Goal: Information Seeking & Learning: Learn about a topic

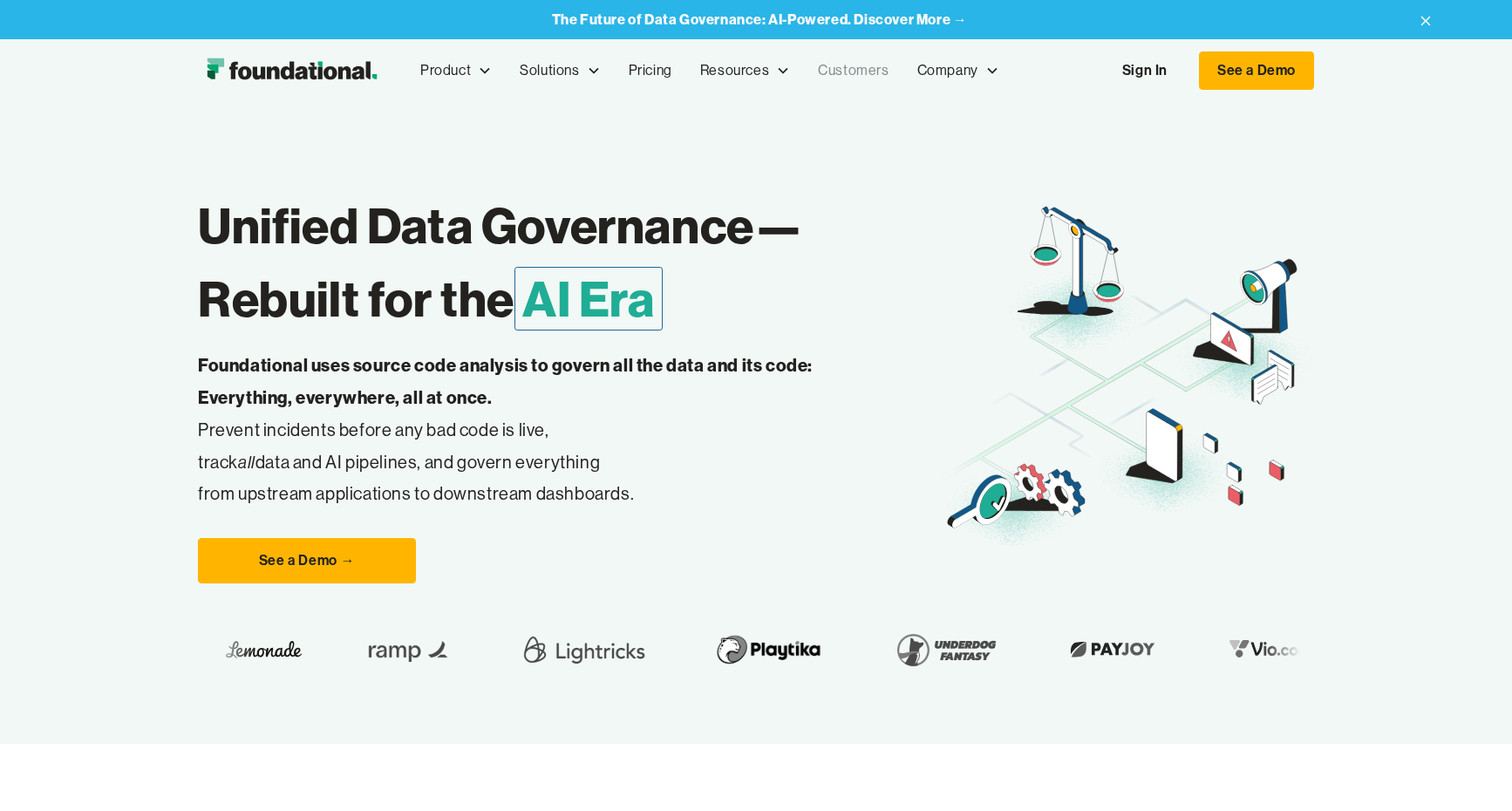
click at [863, 85] on link "Customers" at bounding box center [853, 71] width 98 height 58
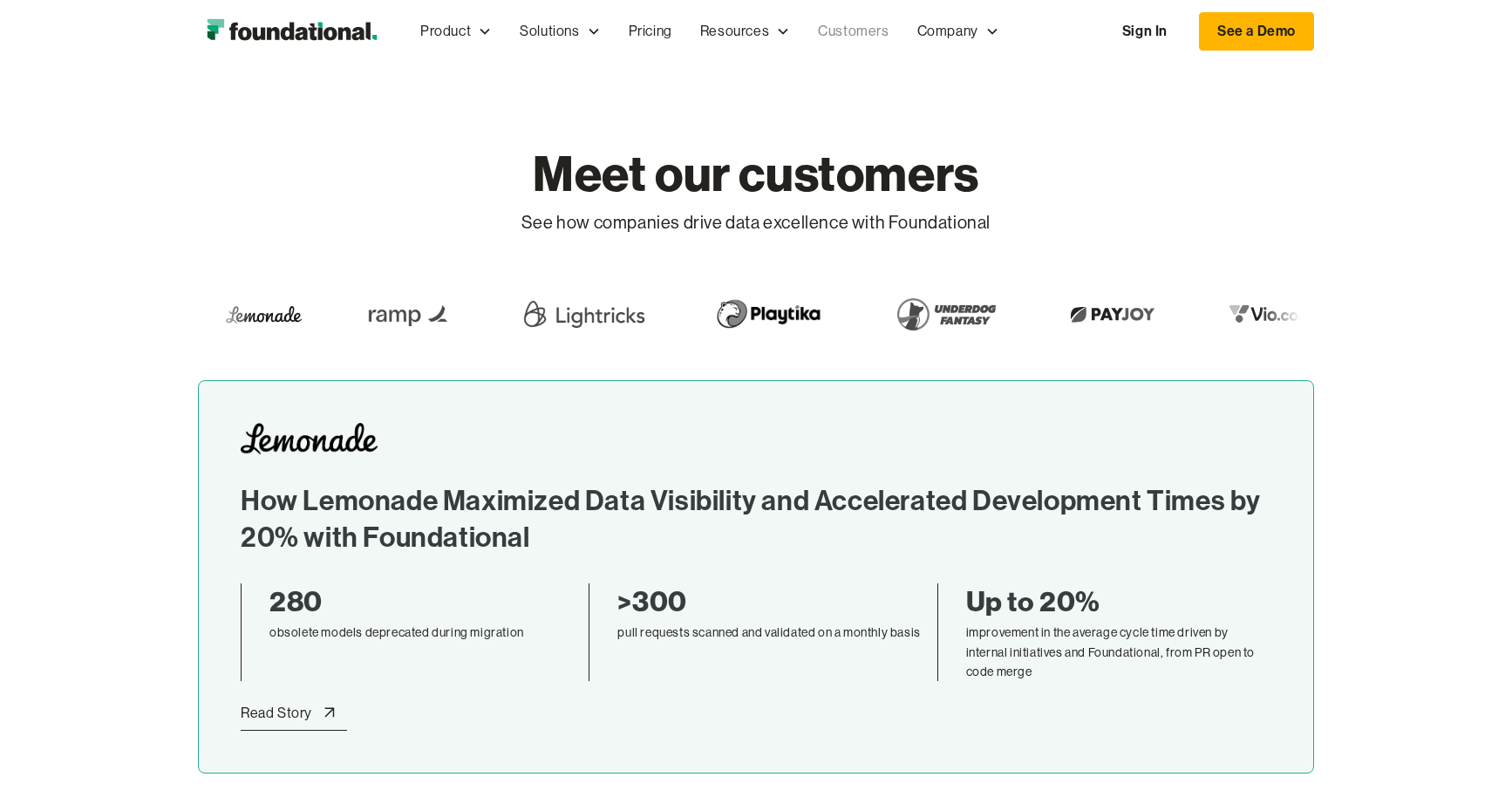
scroll to position [384, 0]
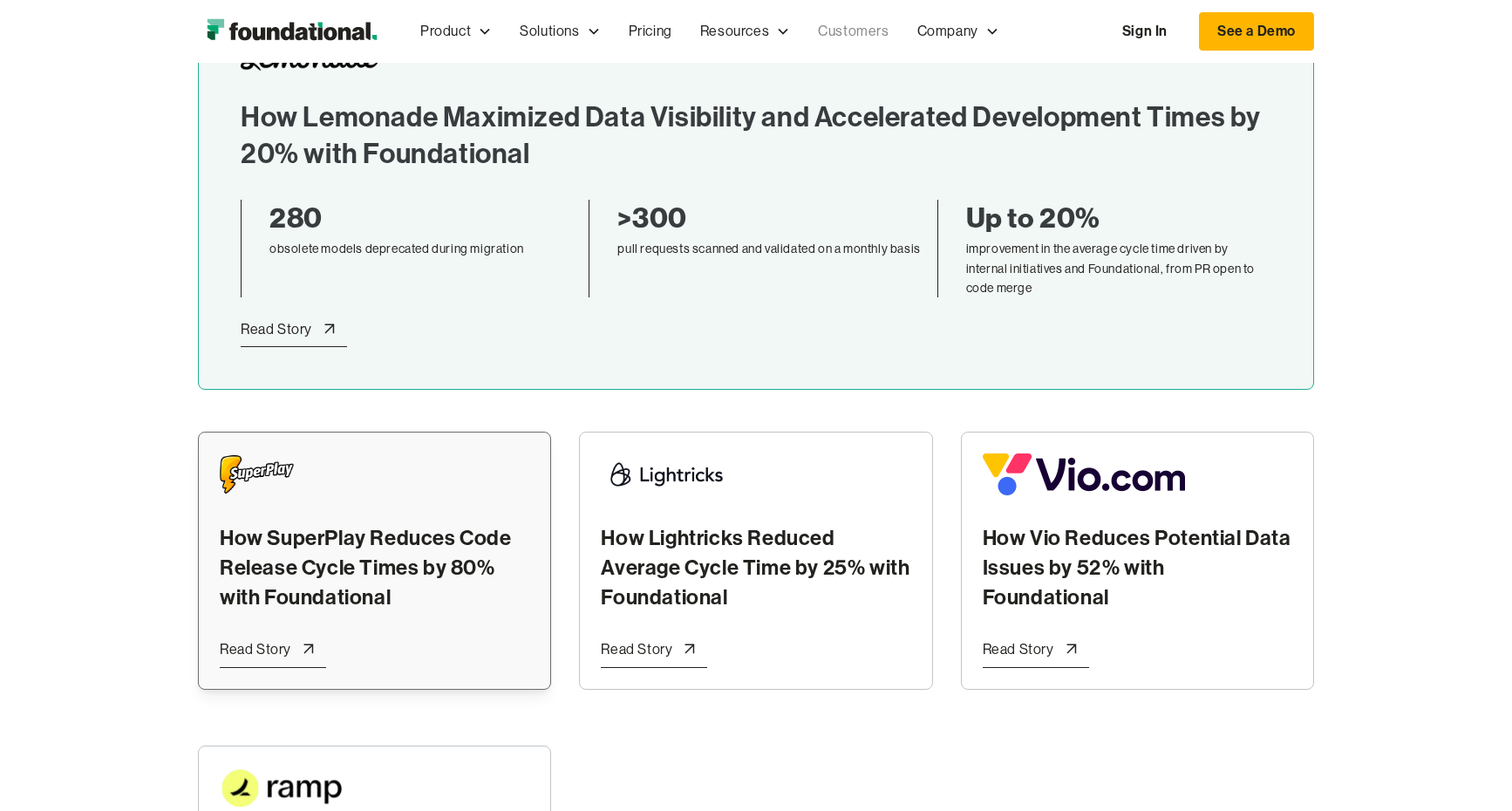
click at [281, 641] on div "Read Story" at bounding box center [255, 649] width 72 height 23
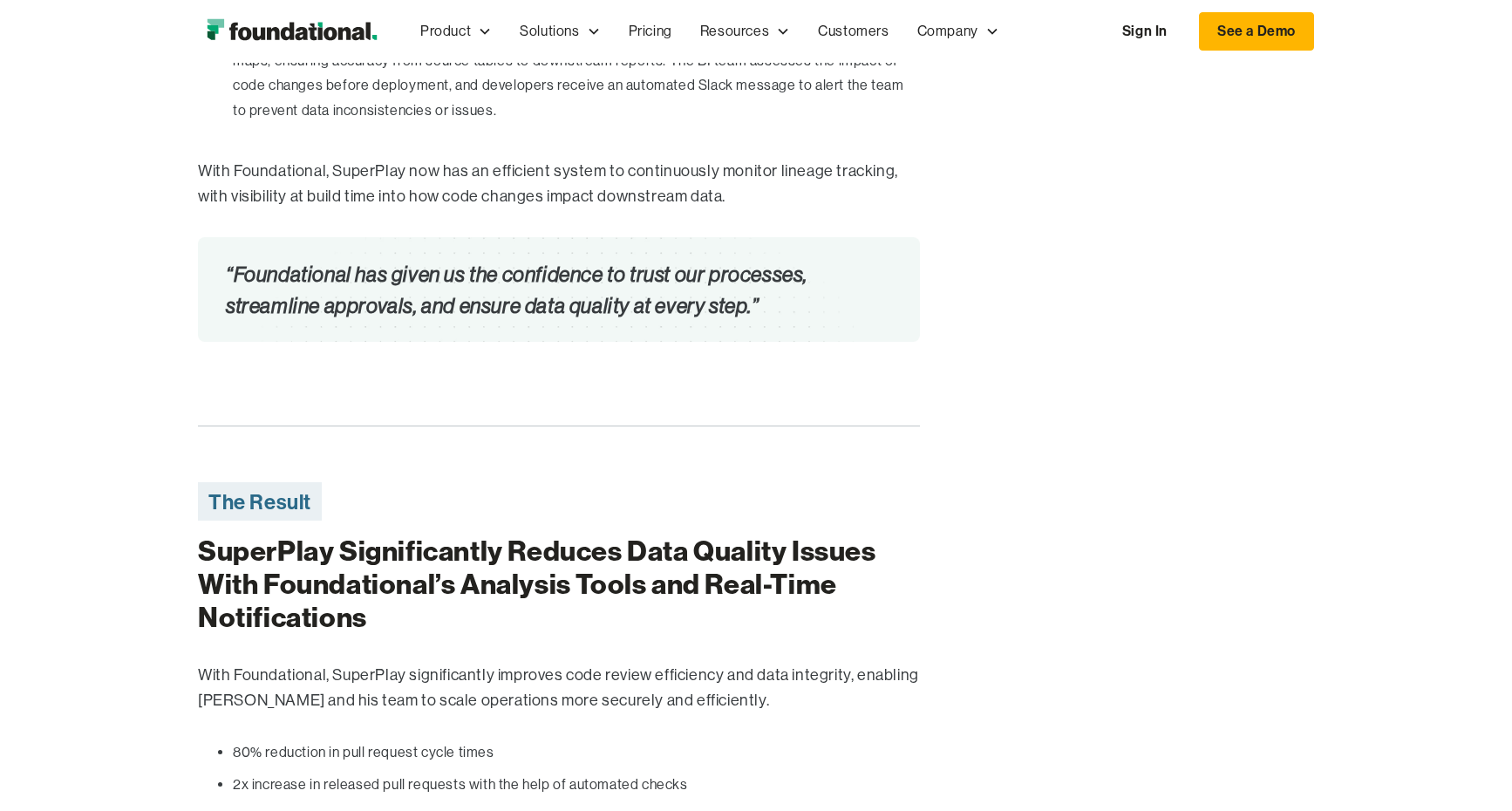
scroll to position [2957, 0]
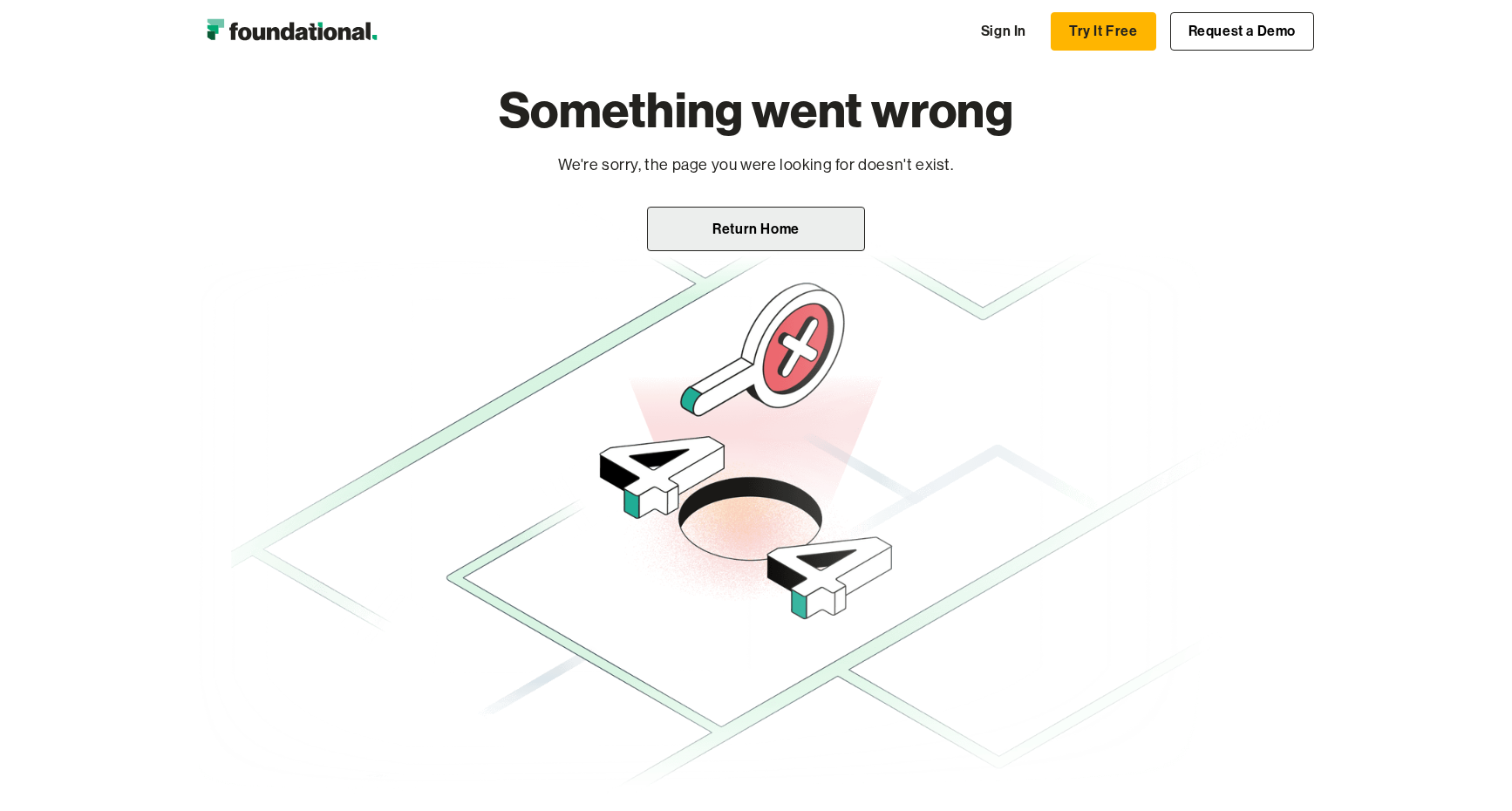
click at [784, 229] on link "Return Home" at bounding box center [756, 230] width 218 height 46
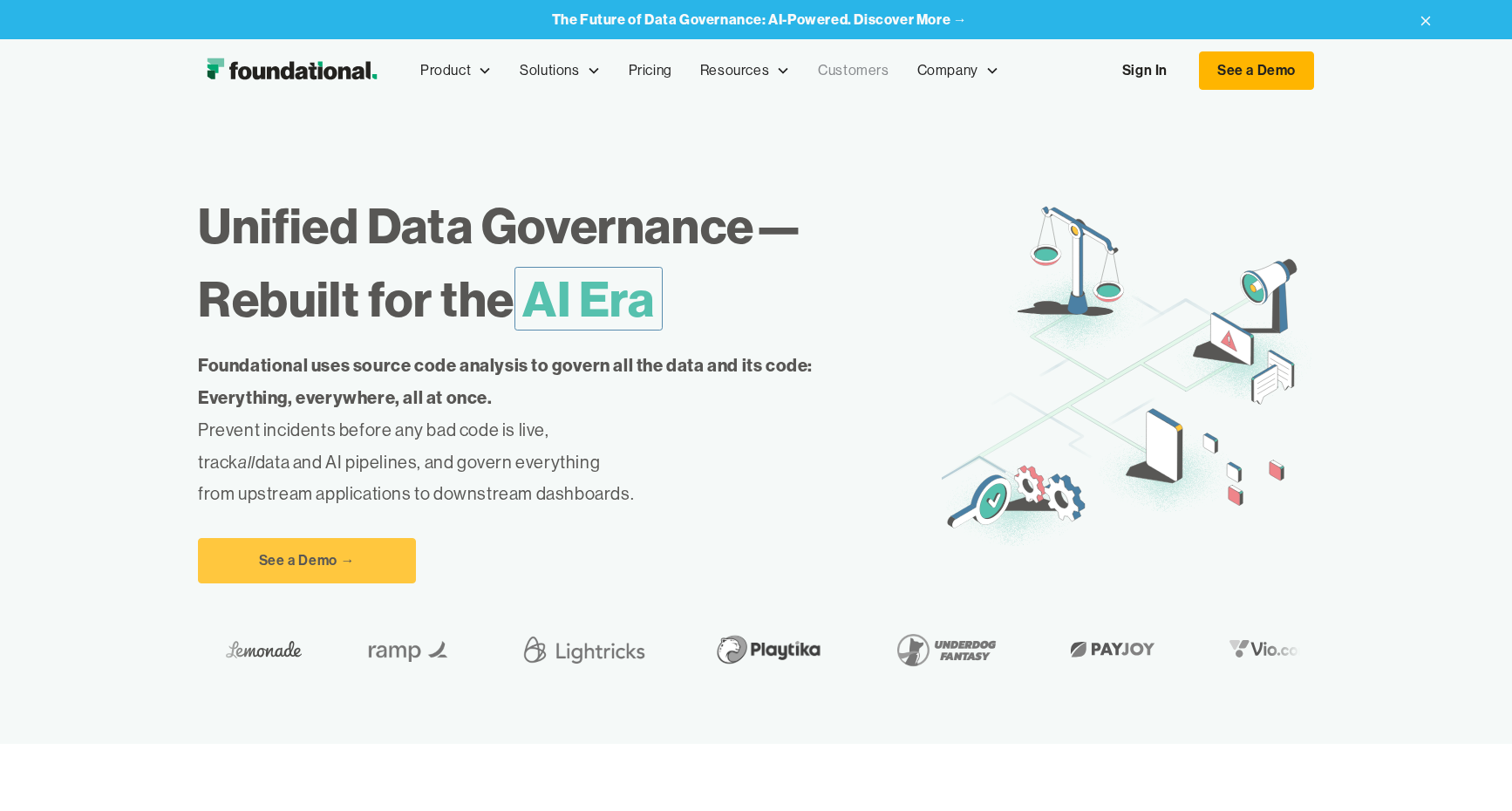
click at [837, 82] on link "Customers" at bounding box center [853, 71] width 98 height 58
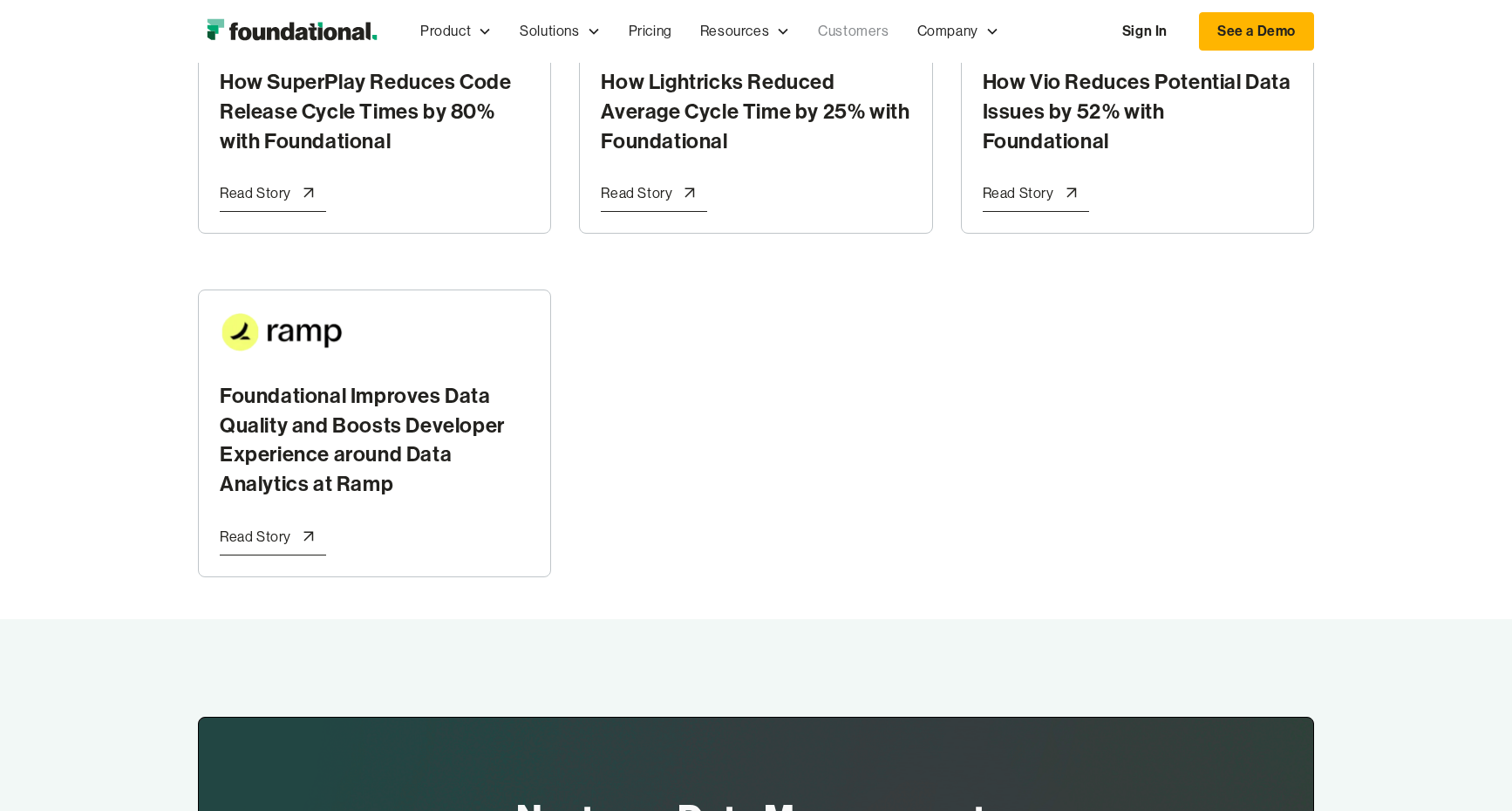
scroll to position [817, 0]
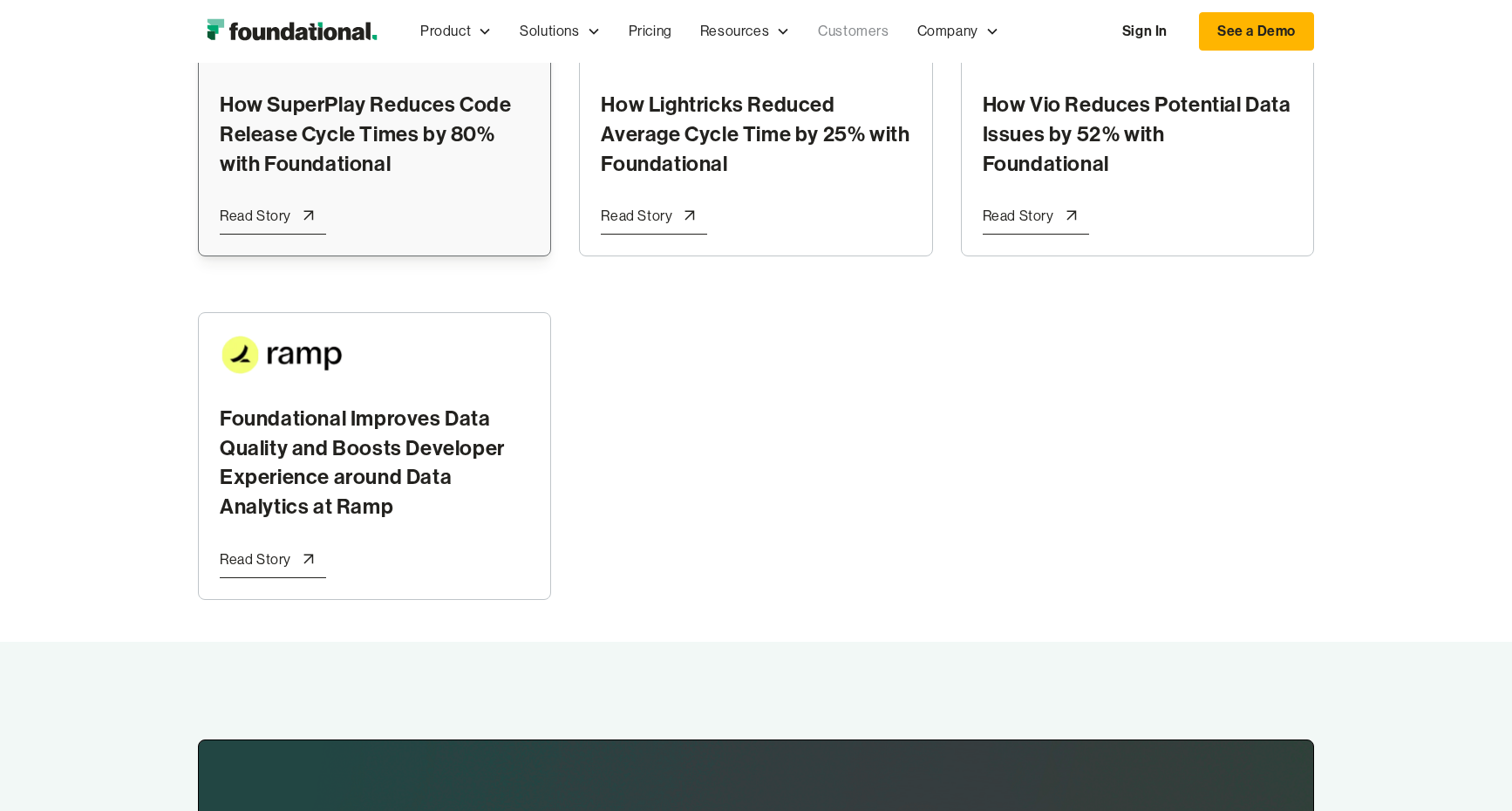
click at [282, 216] on div "Read Story" at bounding box center [255, 216] width 72 height 23
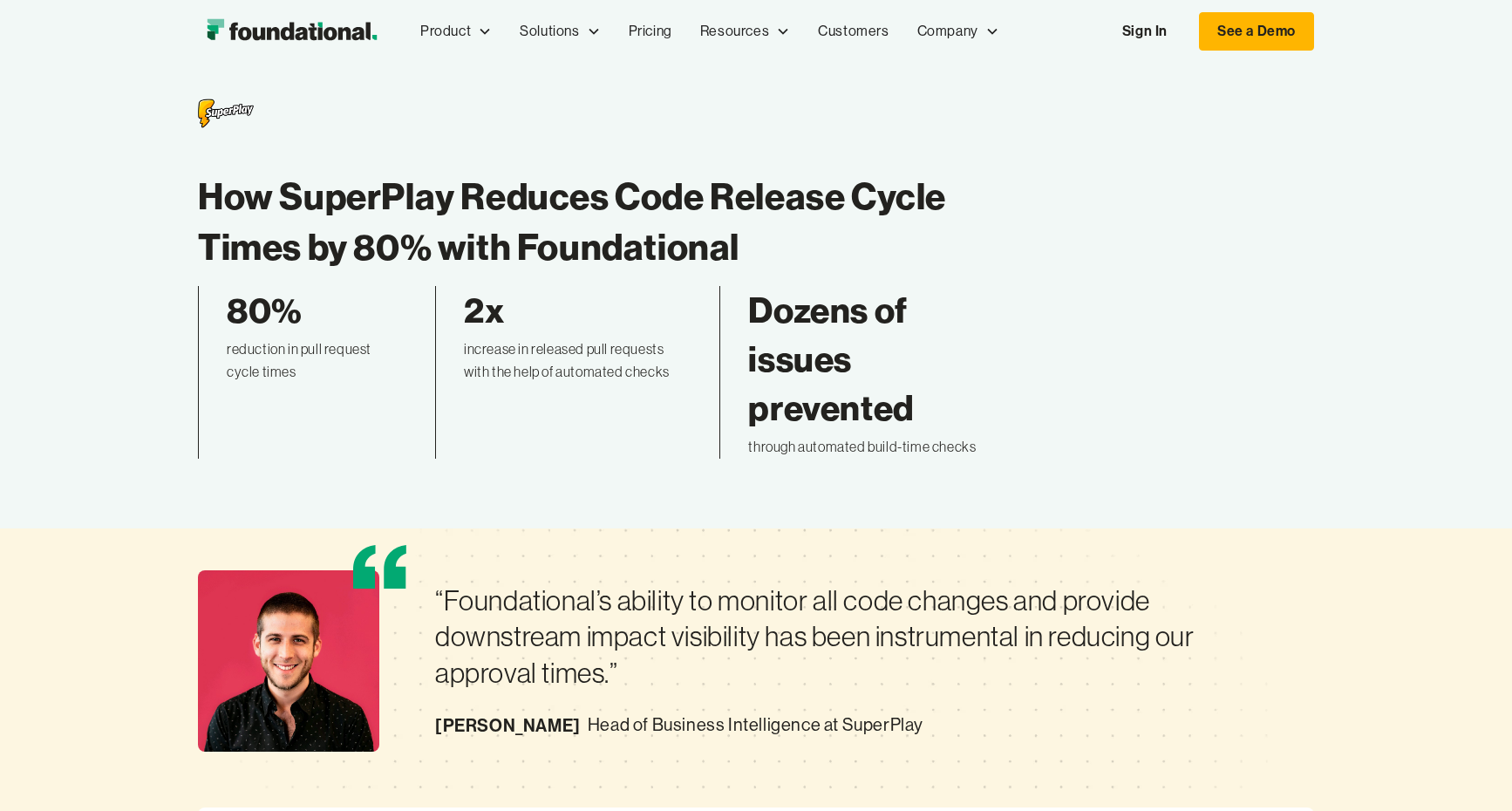
click at [222, 168] on div "How SuperPlay Reduces Code Release Cycle Times by 80% with Foundational 80% red…" at bounding box center [588, 277] width 781 height 361
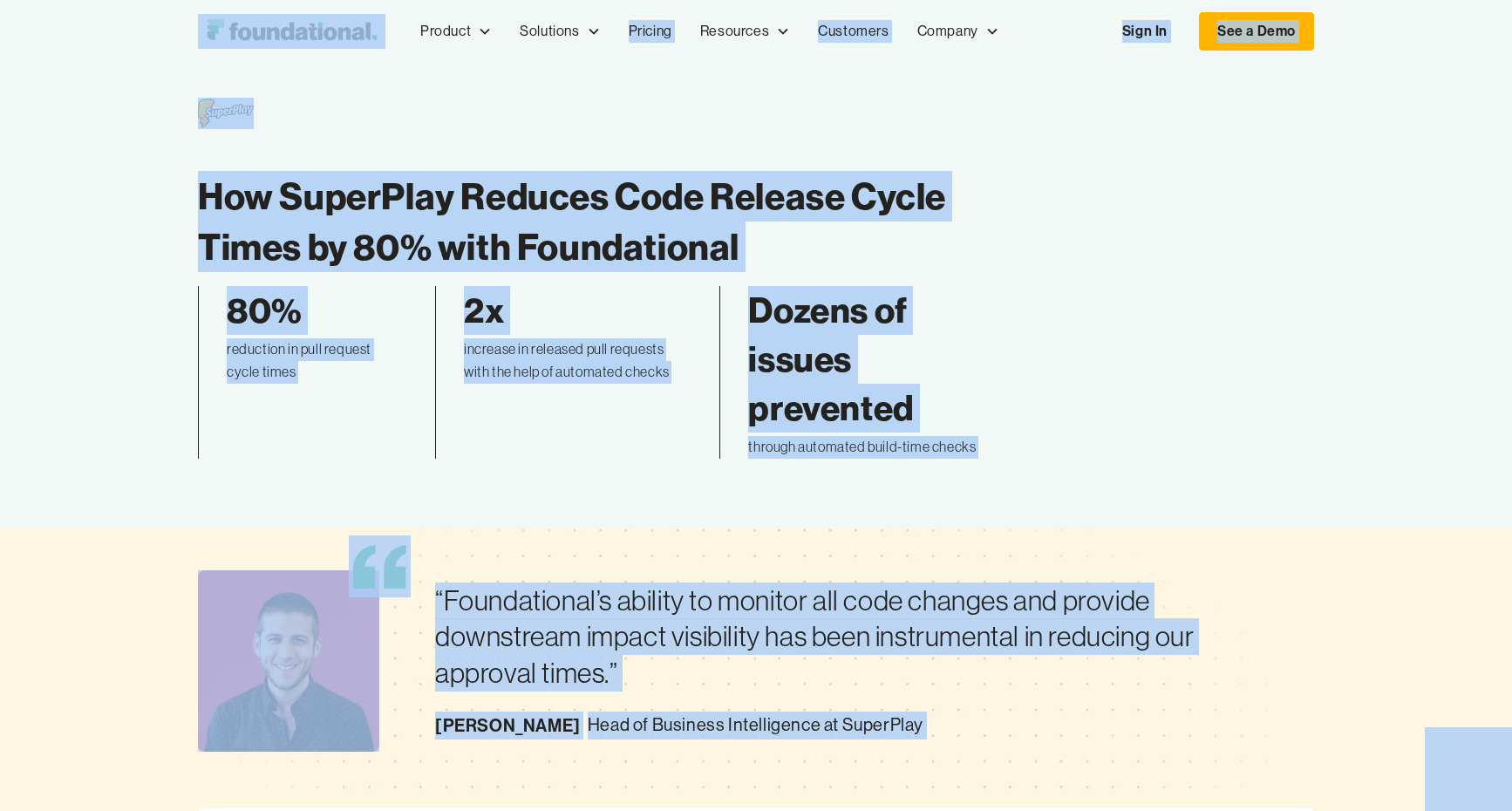
copy body "Product Product Pull Requests Analyze and validate code changes in every reposi…"
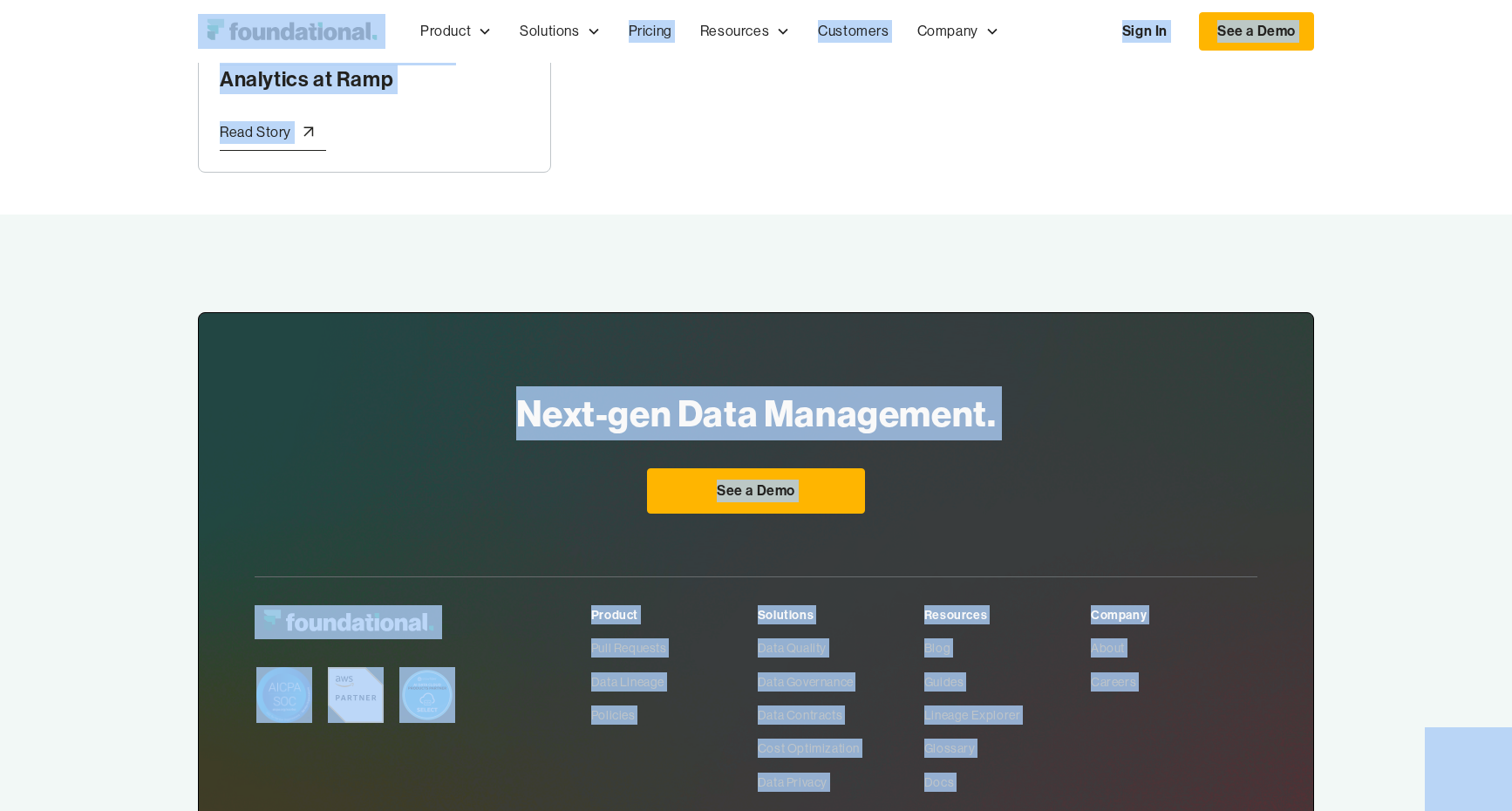
scroll to position [5731, 0]
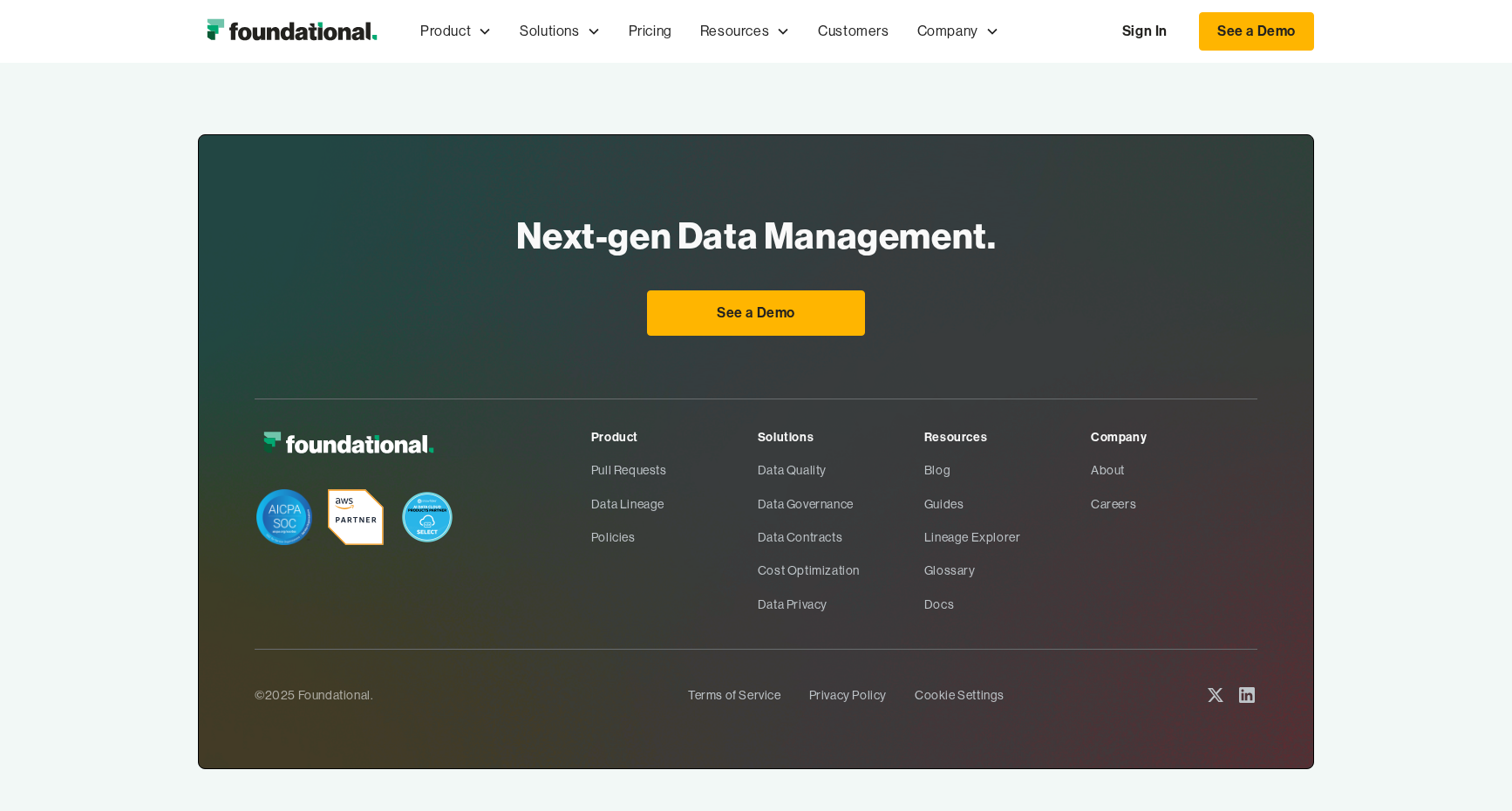
click at [204, 376] on div "Next-gen Data Management. For Everyone See a Demo Product Pull Requests Data Li…" at bounding box center [756, 451] width 1116 height 635
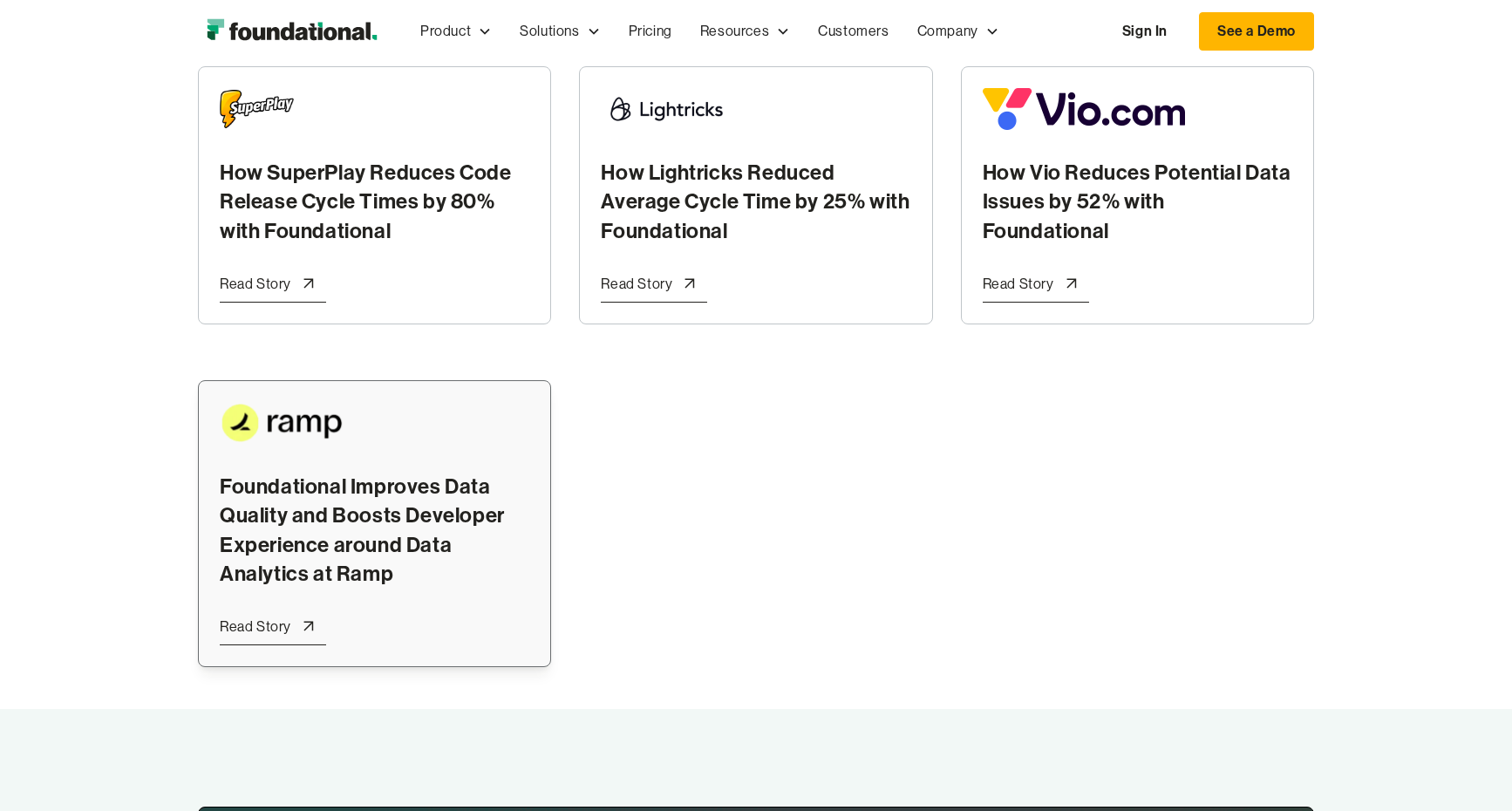
scroll to position [4897, 0]
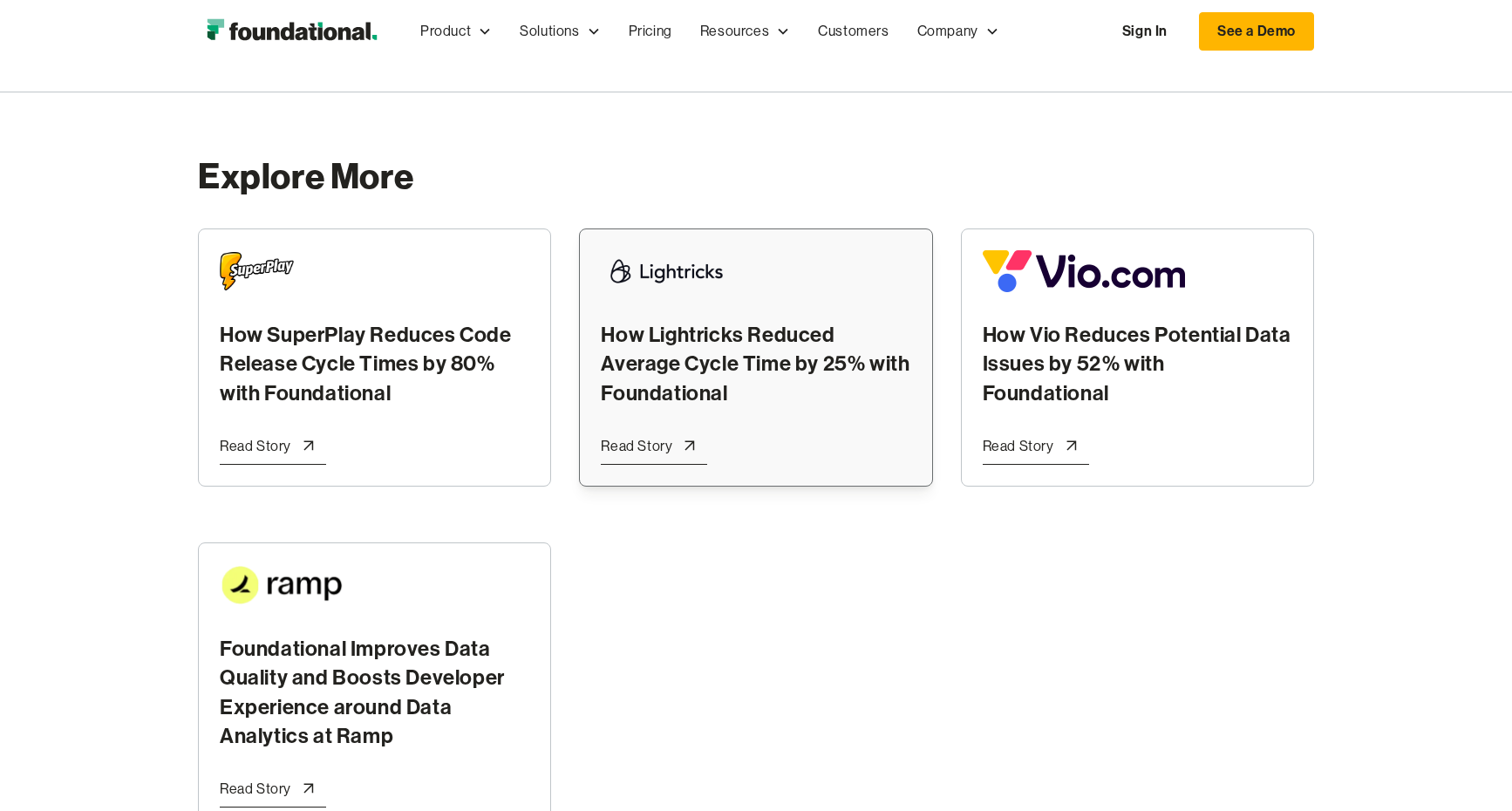
click at [704, 429] on div at bounding box center [689, 446] width 35 height 35
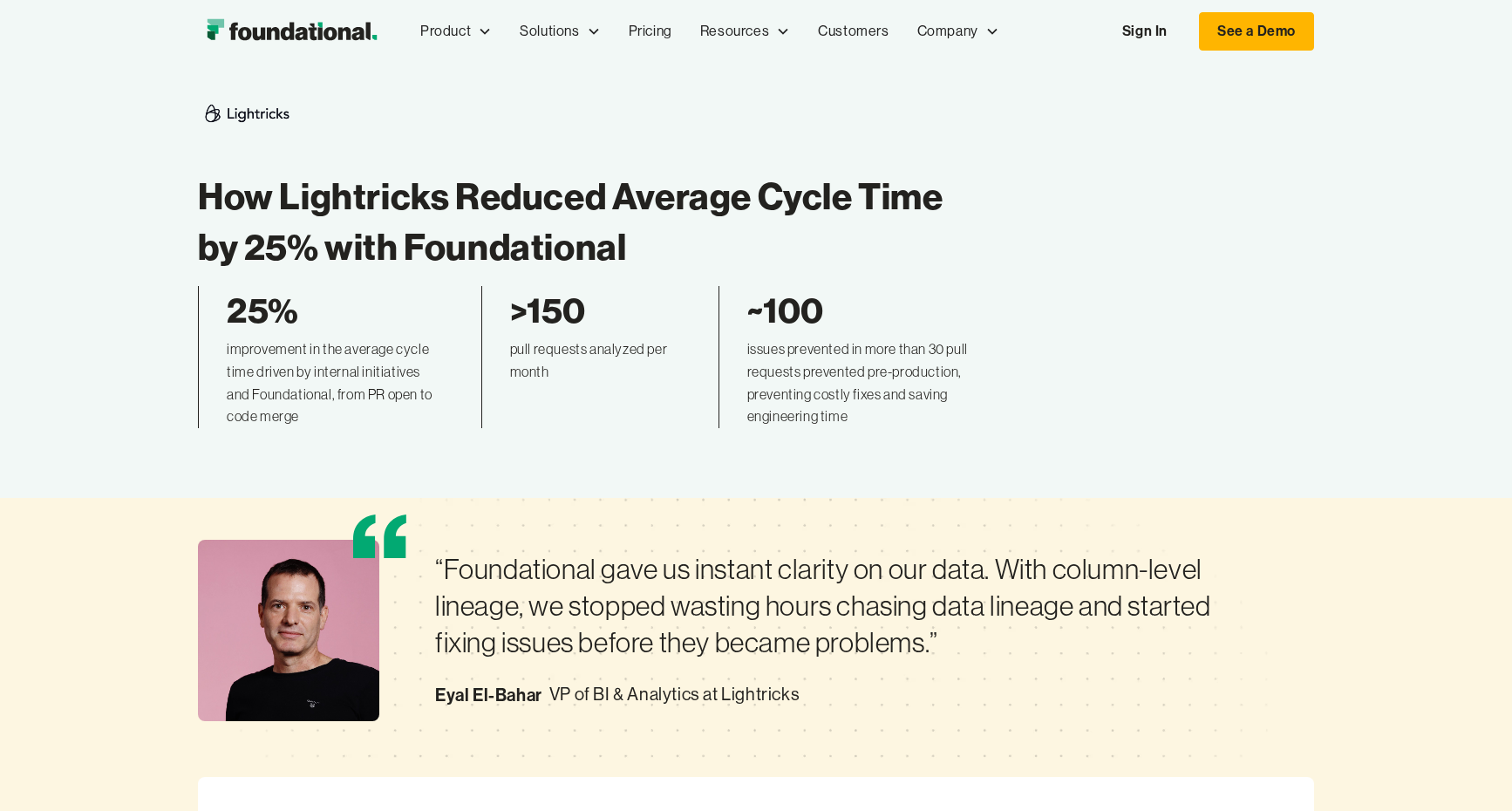
click at [629, 404] on div ">150 pull requests analyzed per month" at bounding box center [579, 357] width 196 height 141
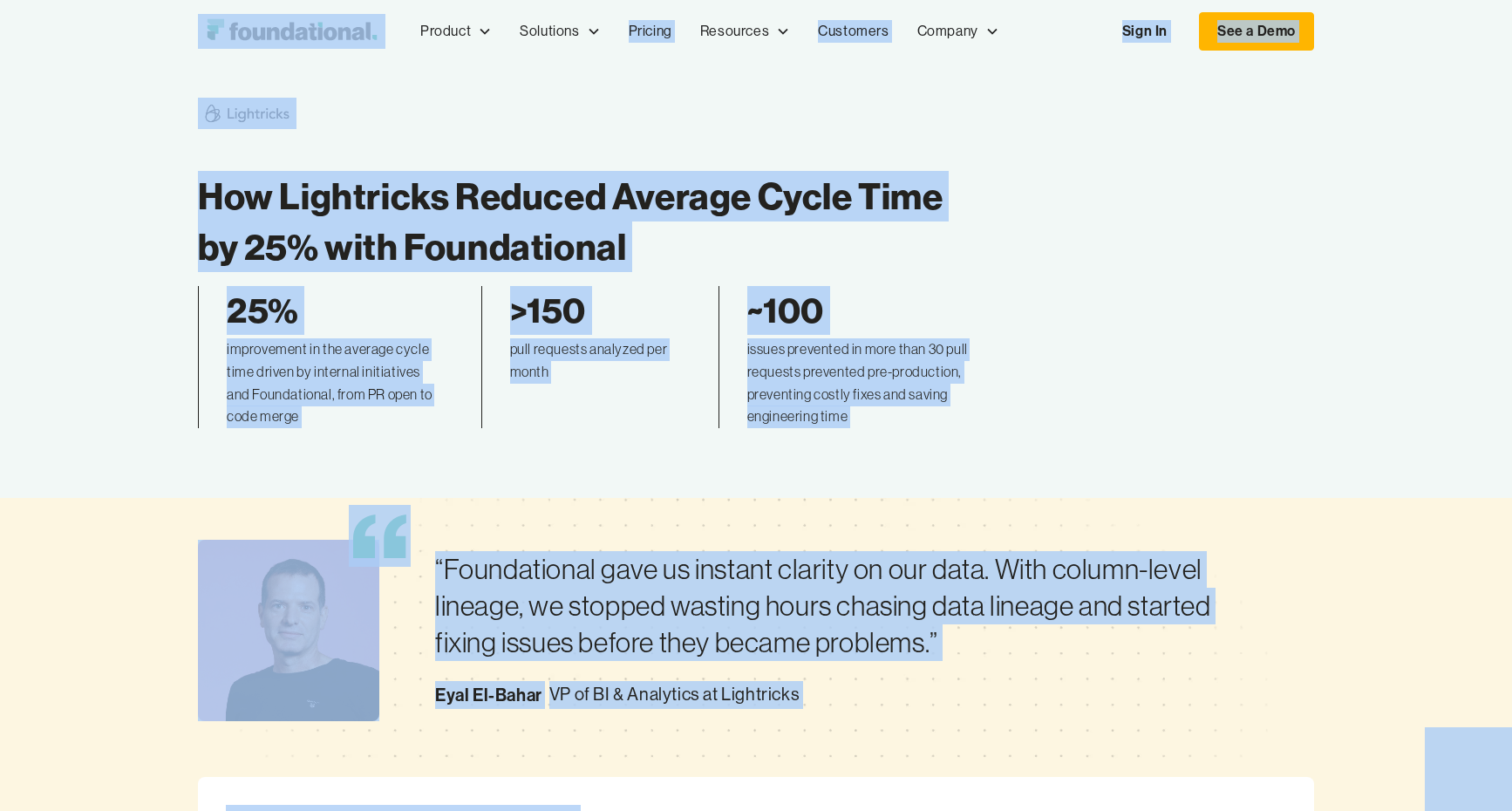
copy body "Loremip Dolorsi Amet Consecte Adipisc eli seddoeiu temp incidid ut labor etdolo…"
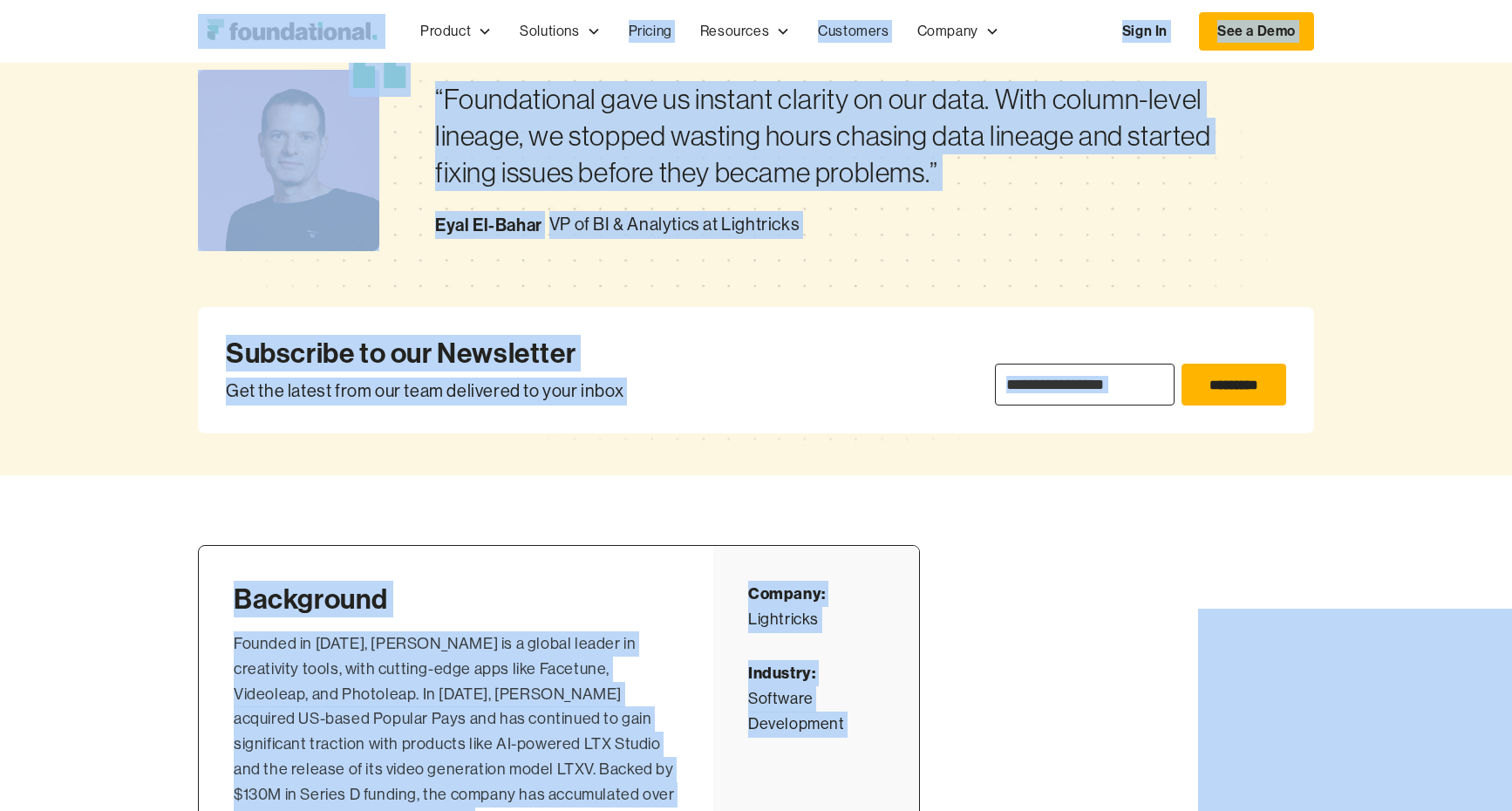
scroll to position [992, 0]
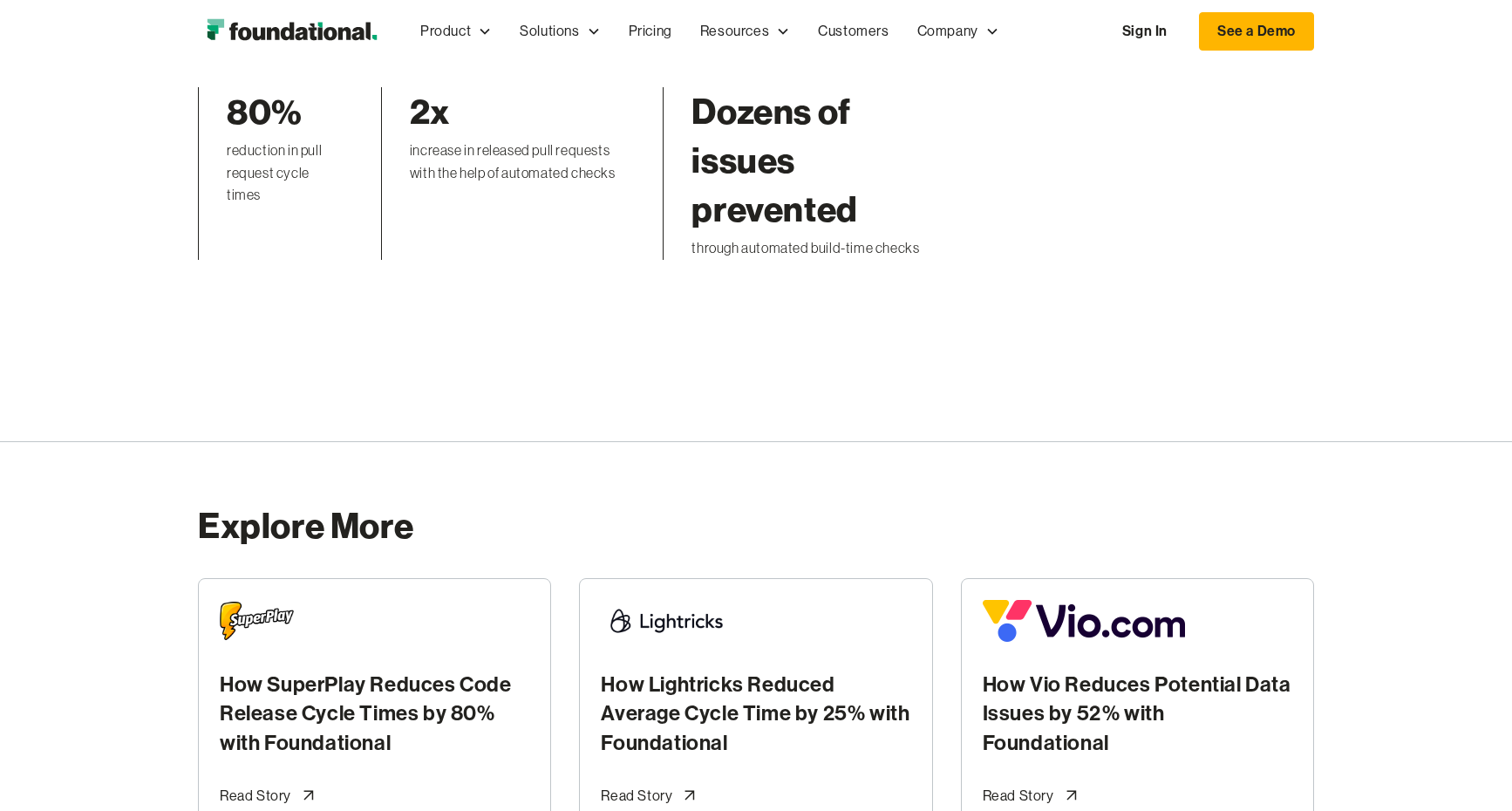
scroll to position [5018, 0]
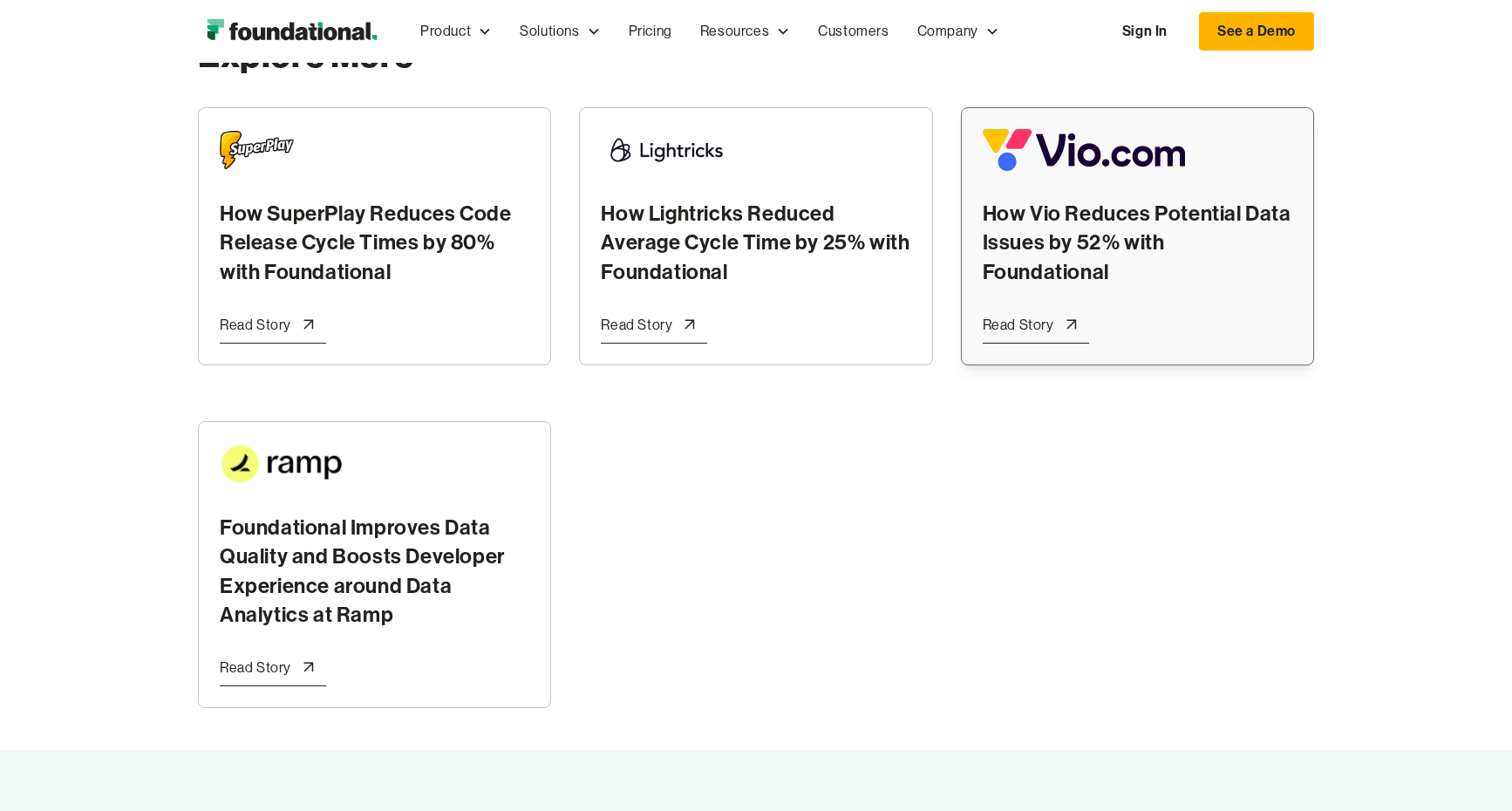
click at [1043, 314] on div "Read Story" at bounding box center [1019, 325] width 72 height 23
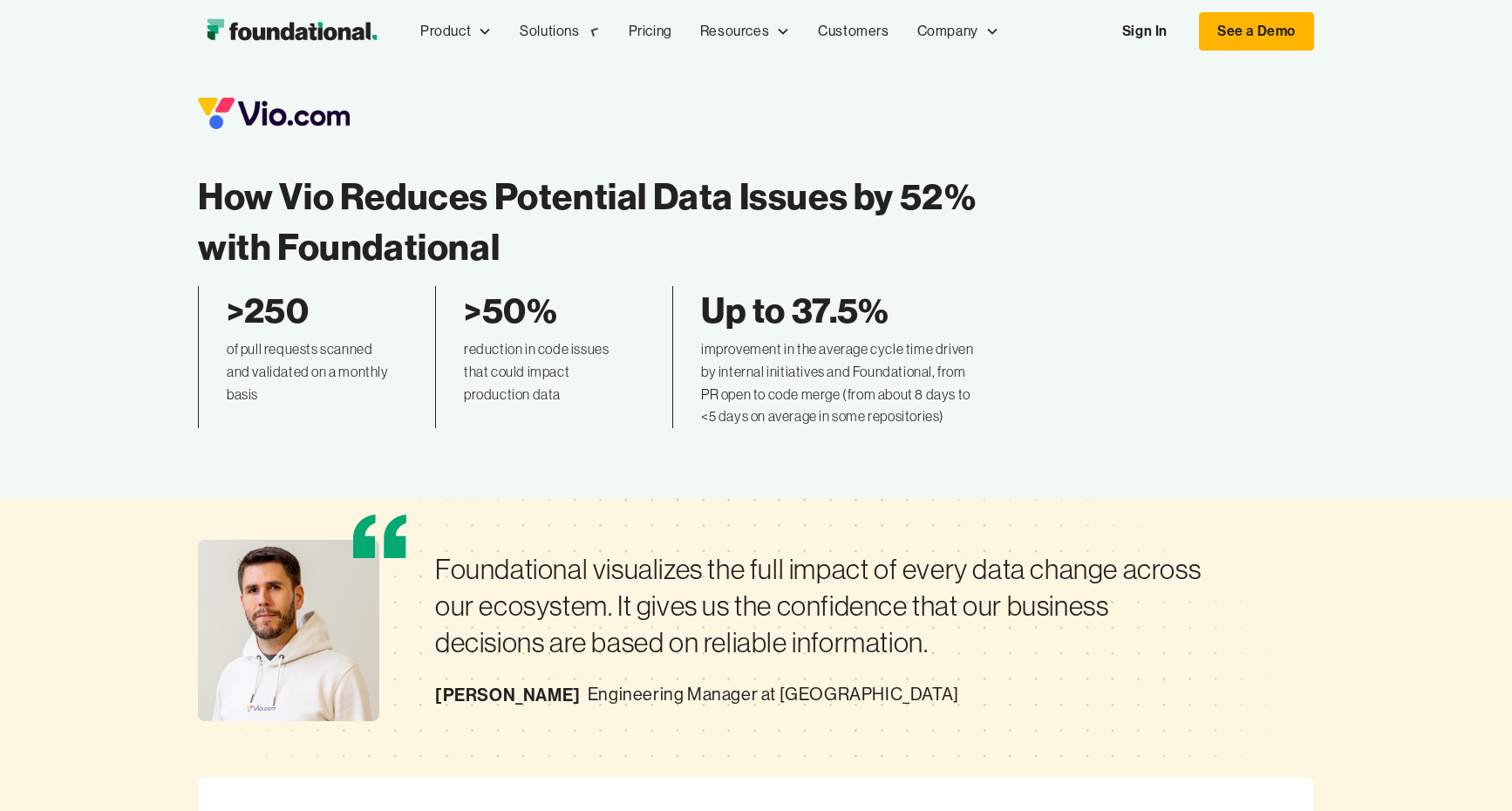
click at [712, 506] on div "Foundational visualizes the full impact of every data change across our ecosyst…" at bounding box center [756, 722] width 1116 height 448
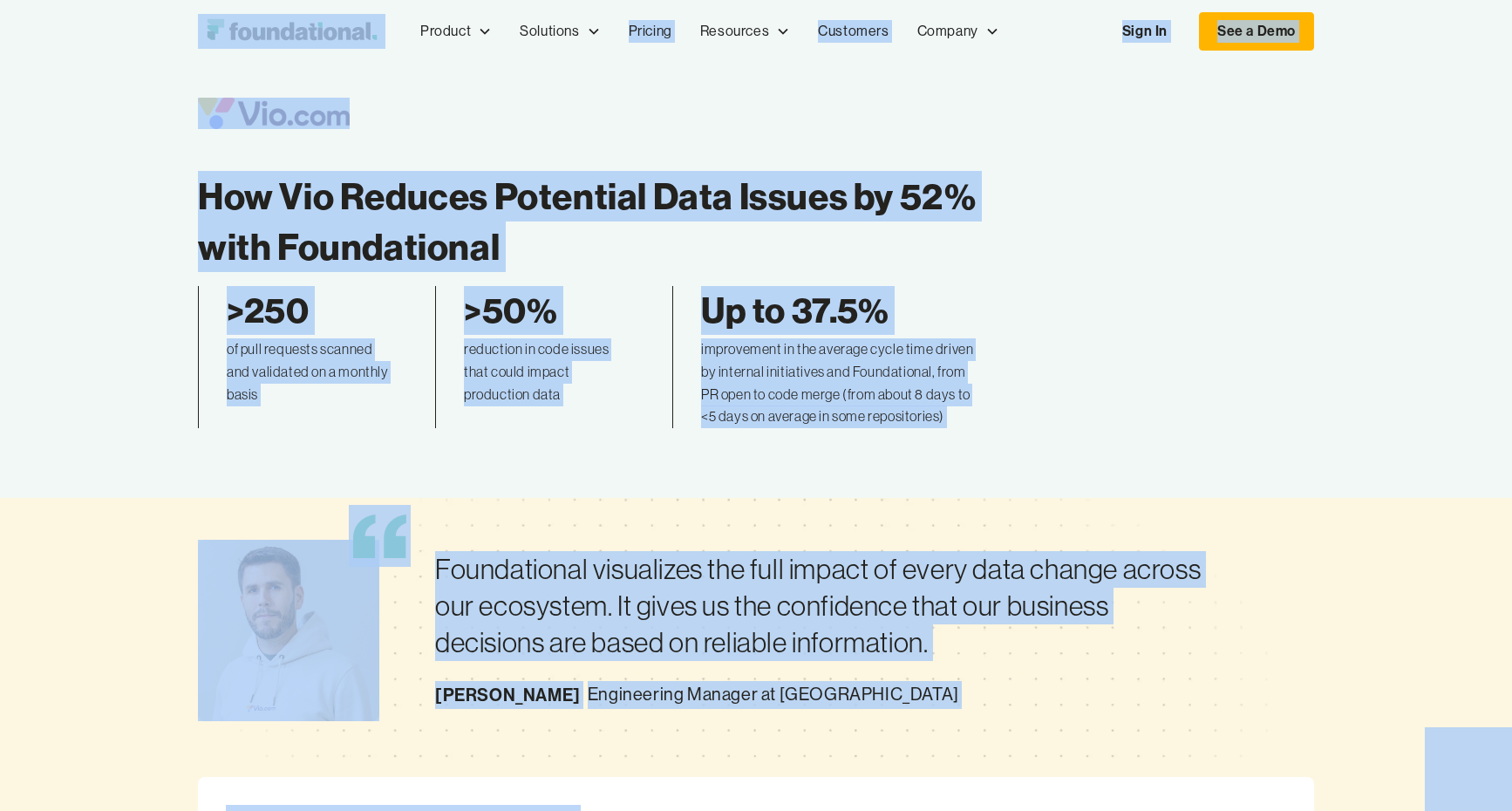
copy body "Product Product Pull Requests Analyze and validate code changes in every reposi…"
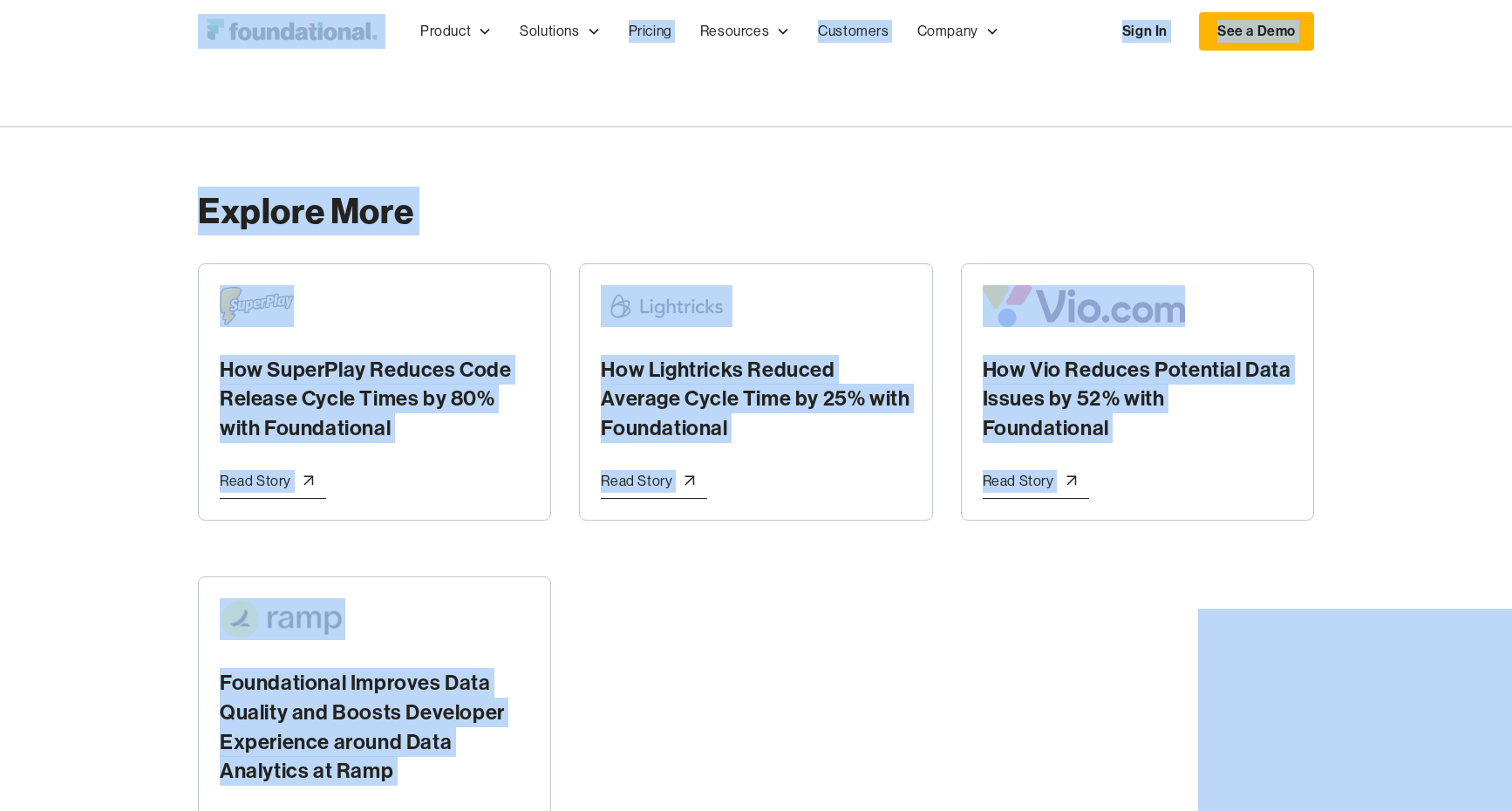
scroll to position [5225, 0]
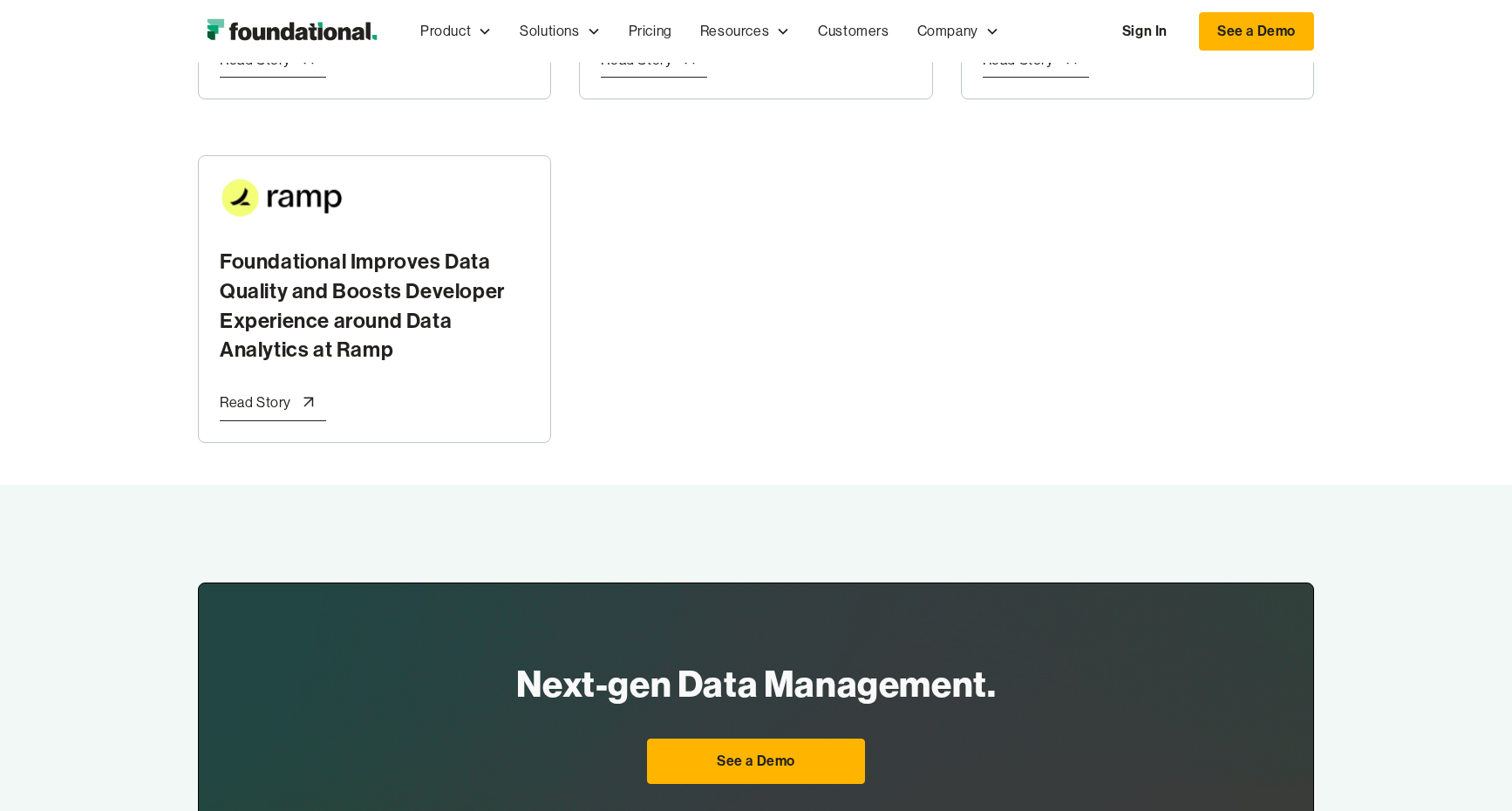
click at [314, 386] on div at bounding box center [308, 403] width 35 height 35
